Goal: Task Accomplishment & Management: Use online tool/utility

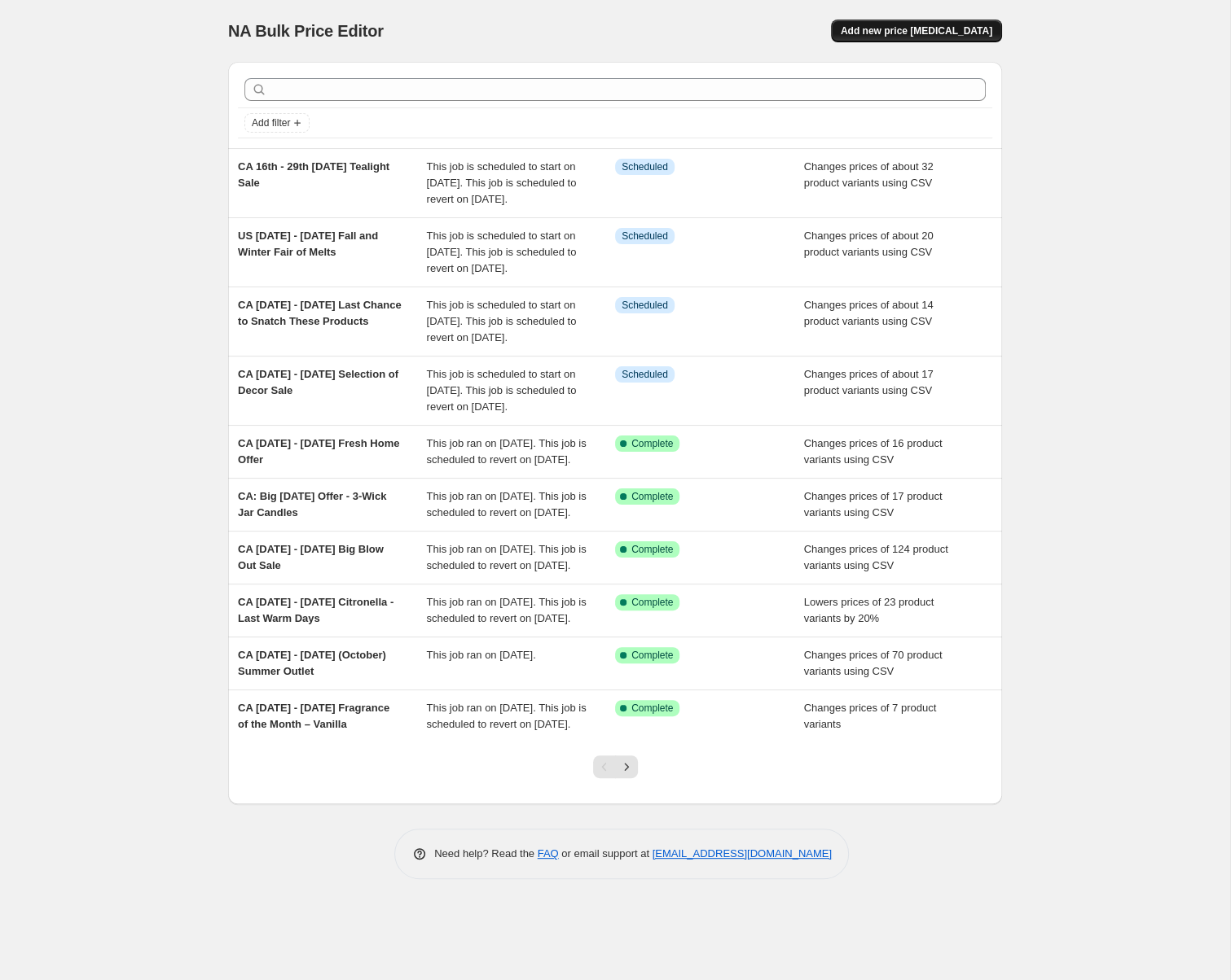
click at [992, 34] on span "Add new price [MEDICAL_DATA]" at bounding box center [917, 30] width 151 height 13
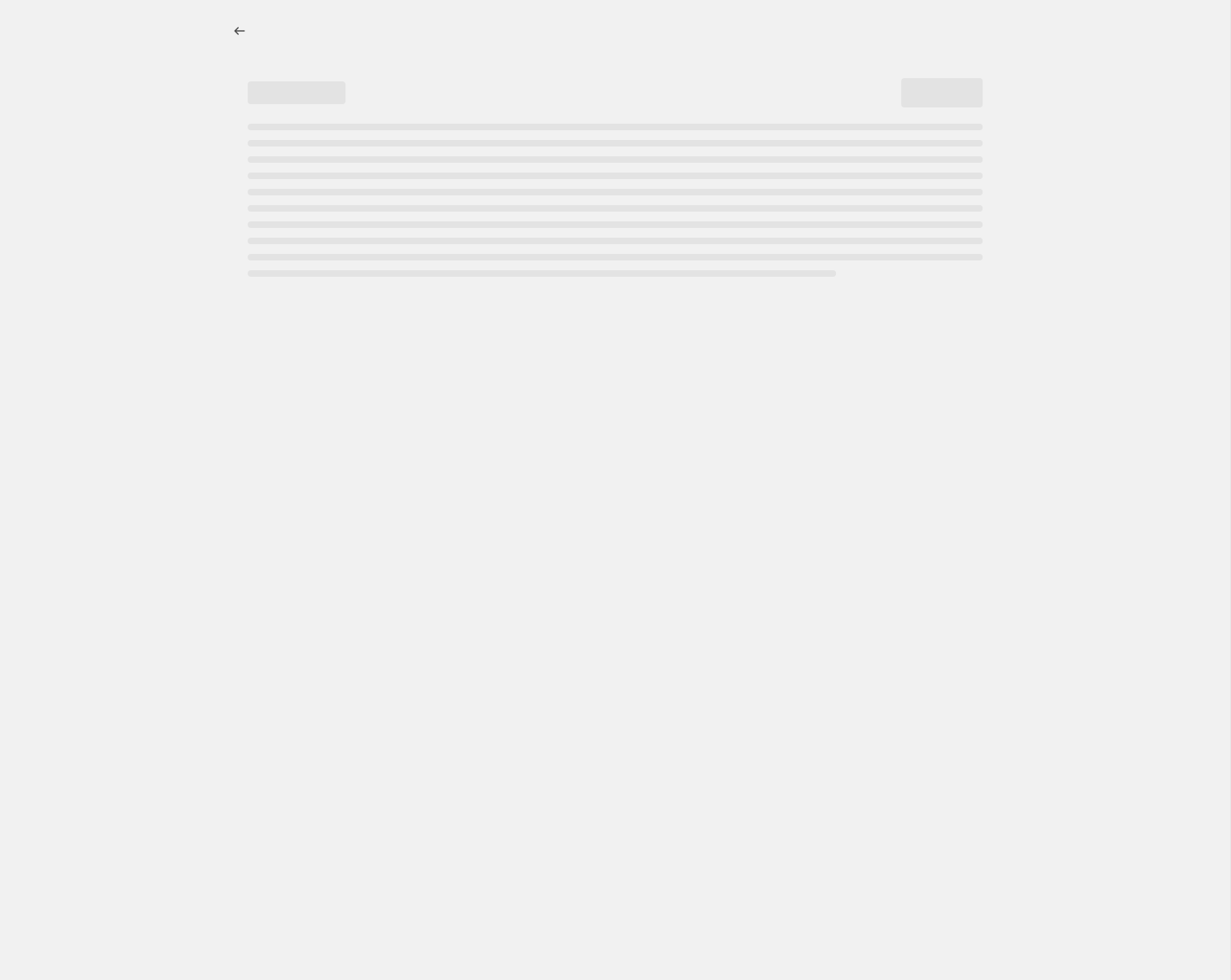
select select "percentage"
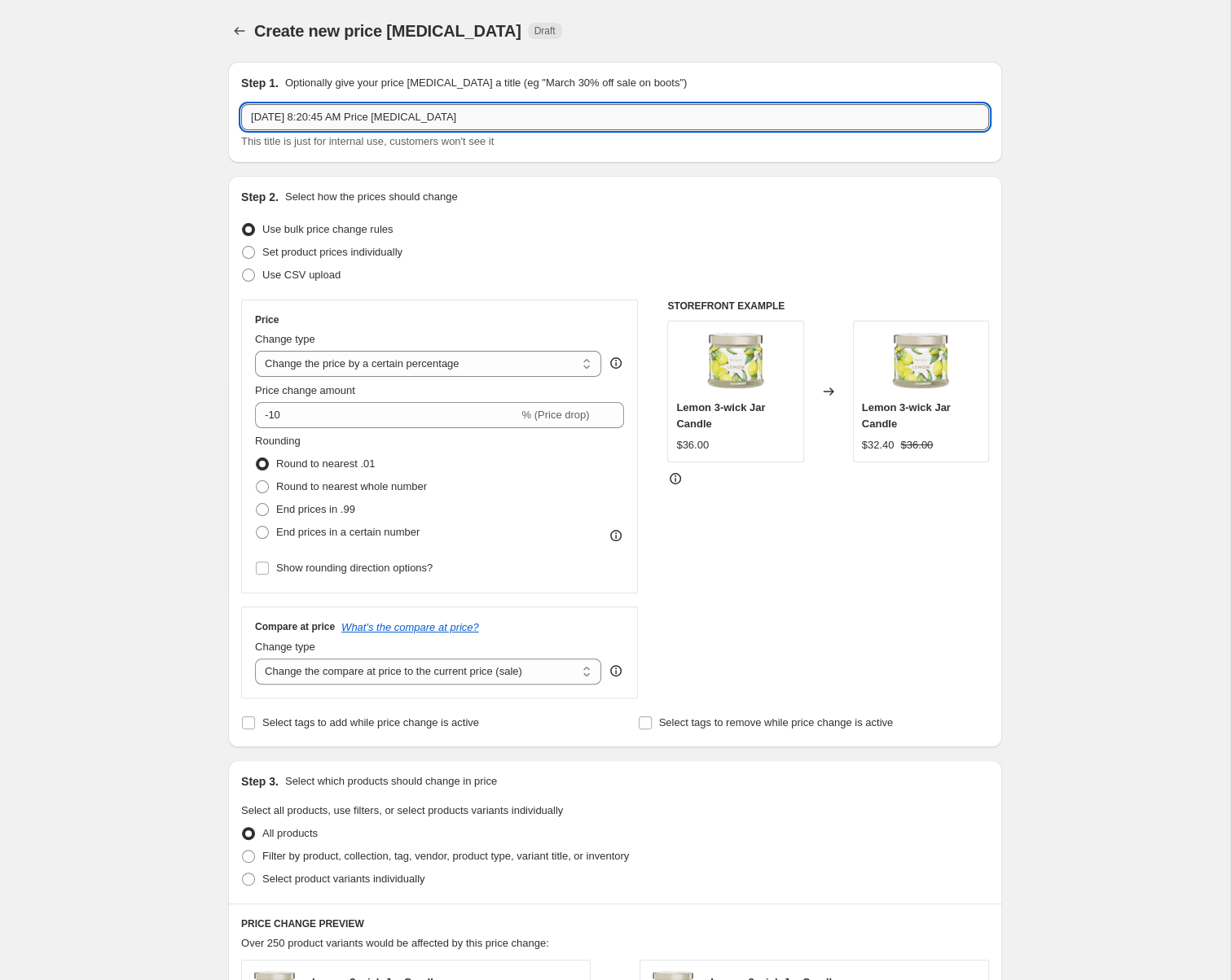
drag, startPoint x: 431, startPoint y: 137, endPoint x: 77, endPoint y: 135, distance: 354.0
click at [241, 130] on input "[DATE] 8:20:45 AM Price [MEDICAL_DATA]" at bounding box center [614, 117] width 748 height 26
paste input "[DATE] - [DATE] SmartScents Fragrance Sticks and AromaPure in Bestselling Fragr…"
type input "CA [DATE] - [DATE] SmartScents Fragrance Sticks and AromaPure in Bestselling Fr…"
